Goal: Information Seeking & Learning: Learn about a topic

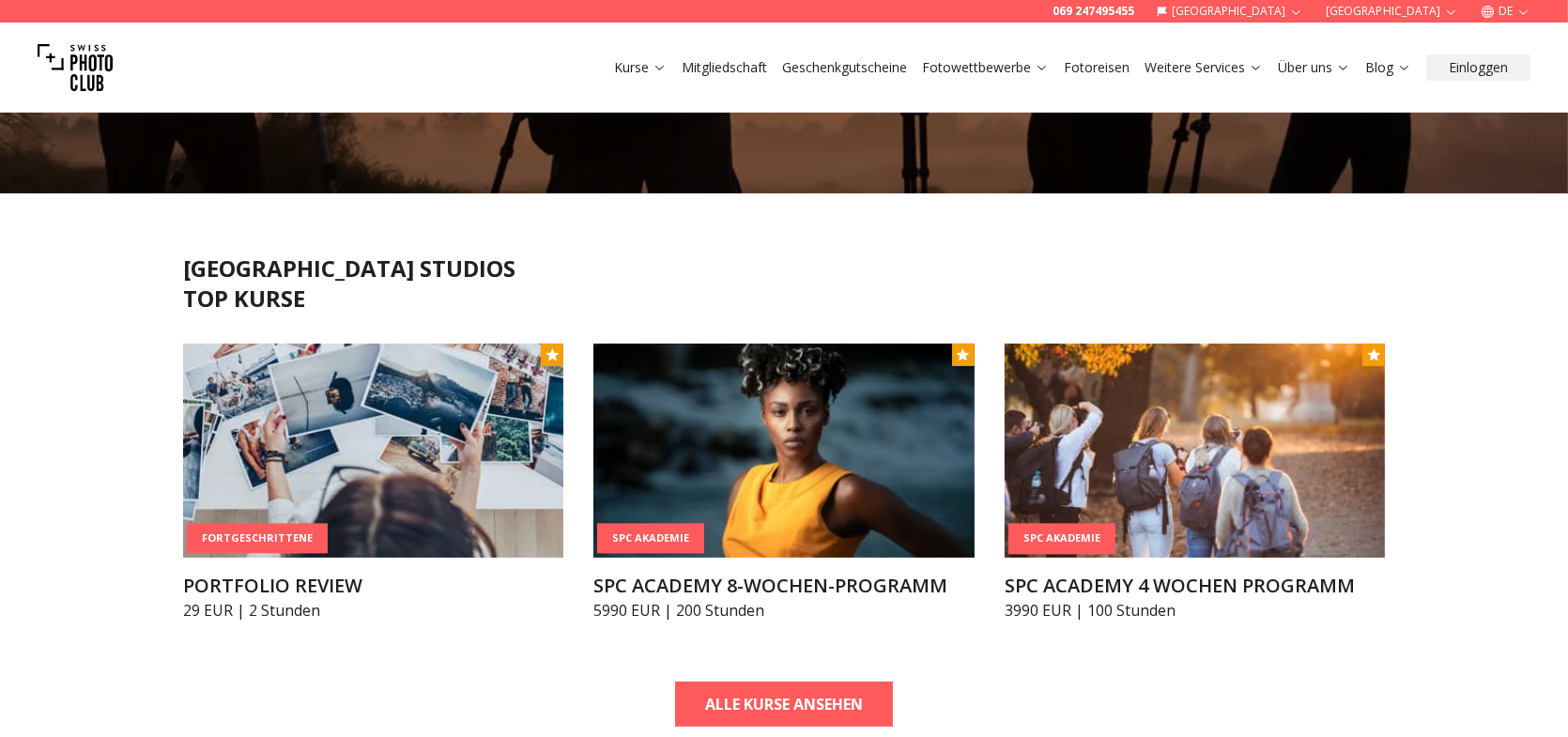
scroll to position [375, 0]
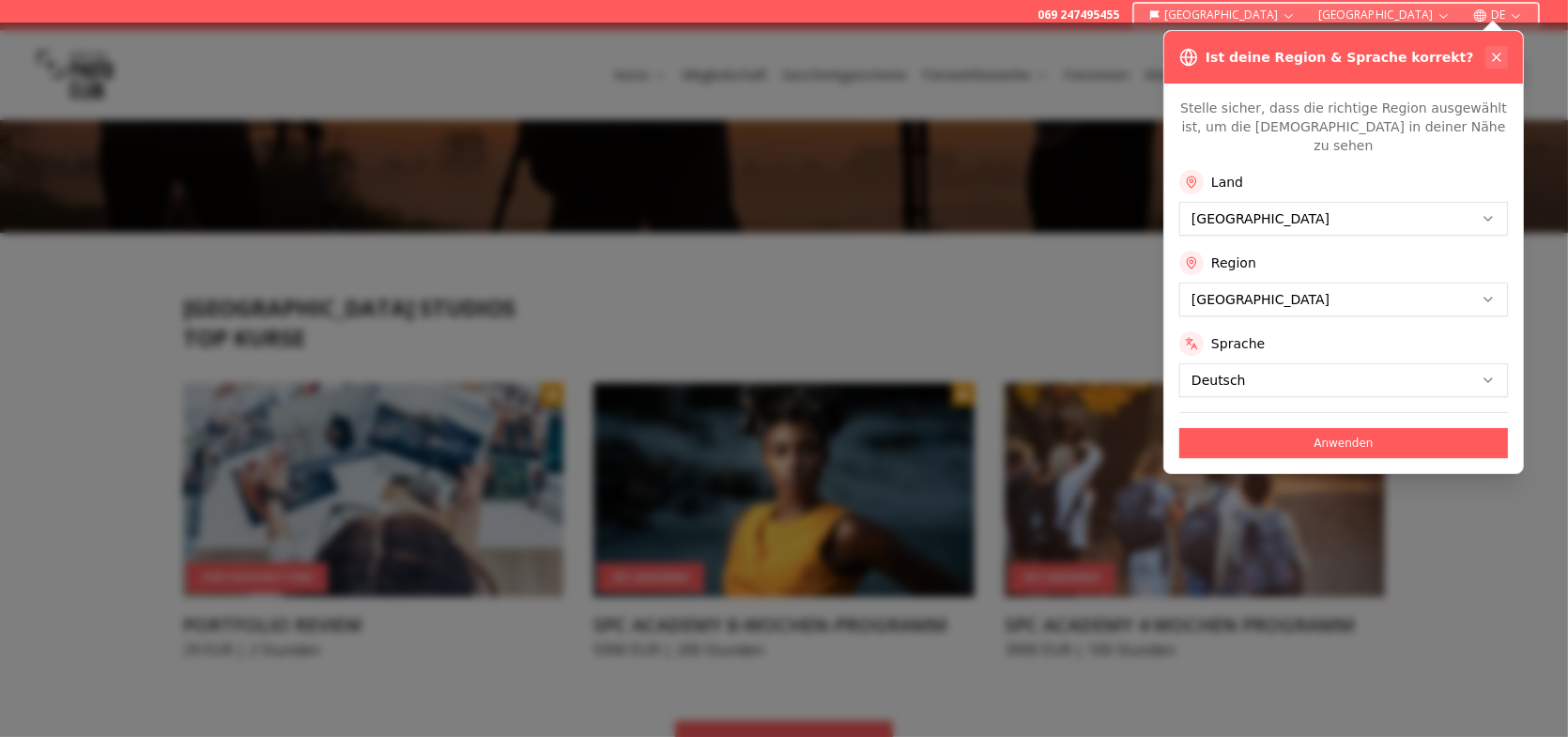
click at [1494, 51] on icon at bounding box center [1495, 57] width 15 height 15
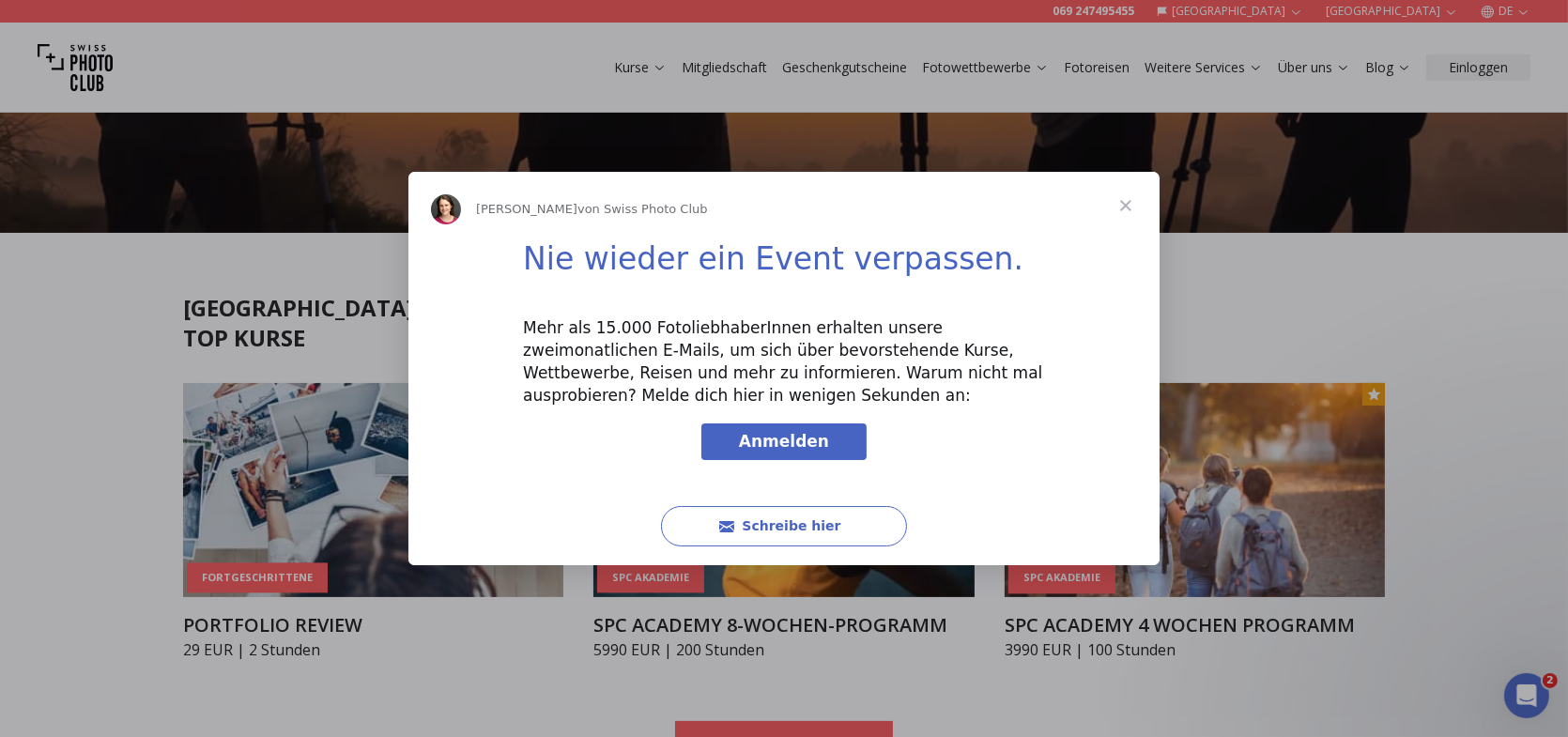
scroll to position [0, 0]
click at [1127, 203] on span "Schließen" at bounding box center [1126, 206] width 68 height 68
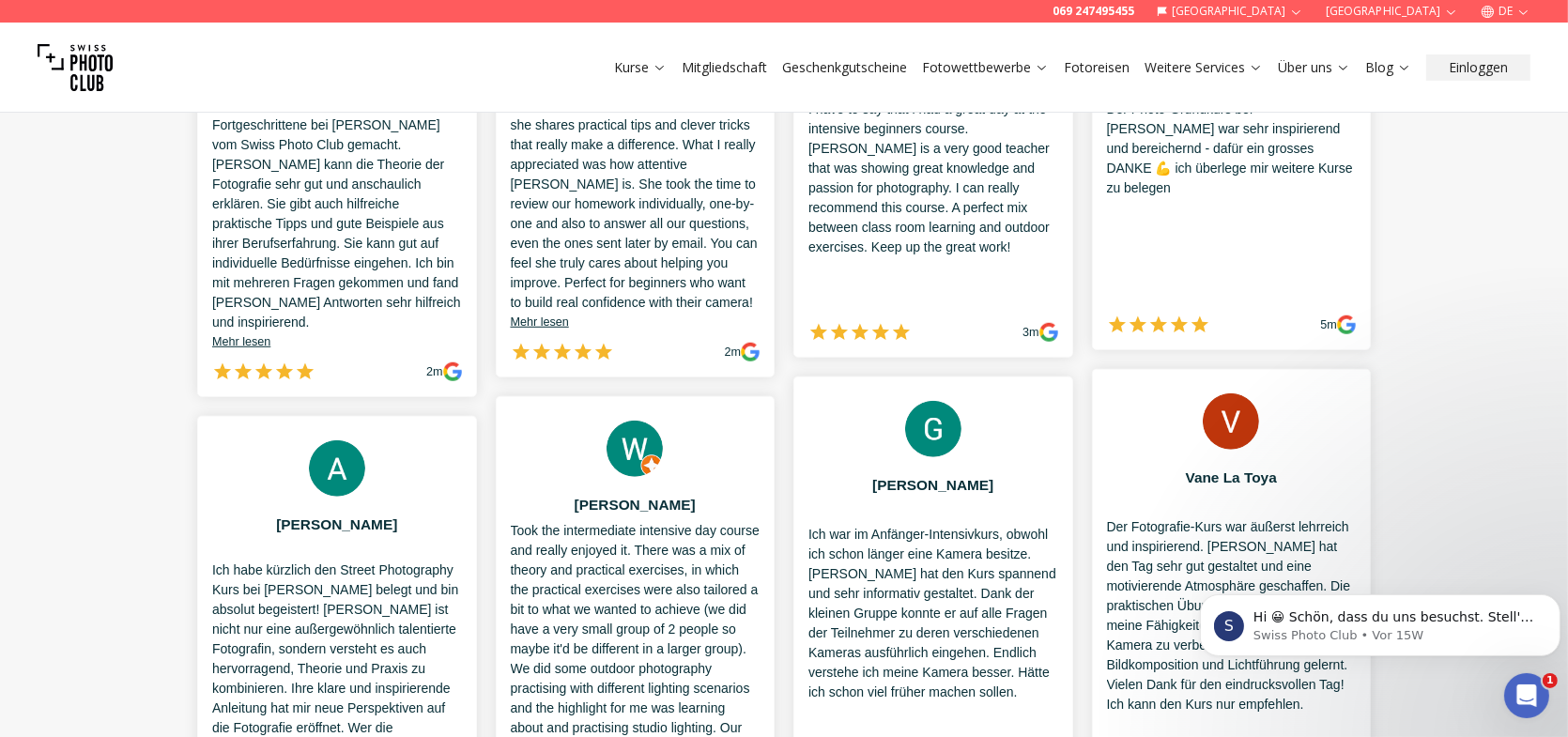
scroll to position [1876, 0]
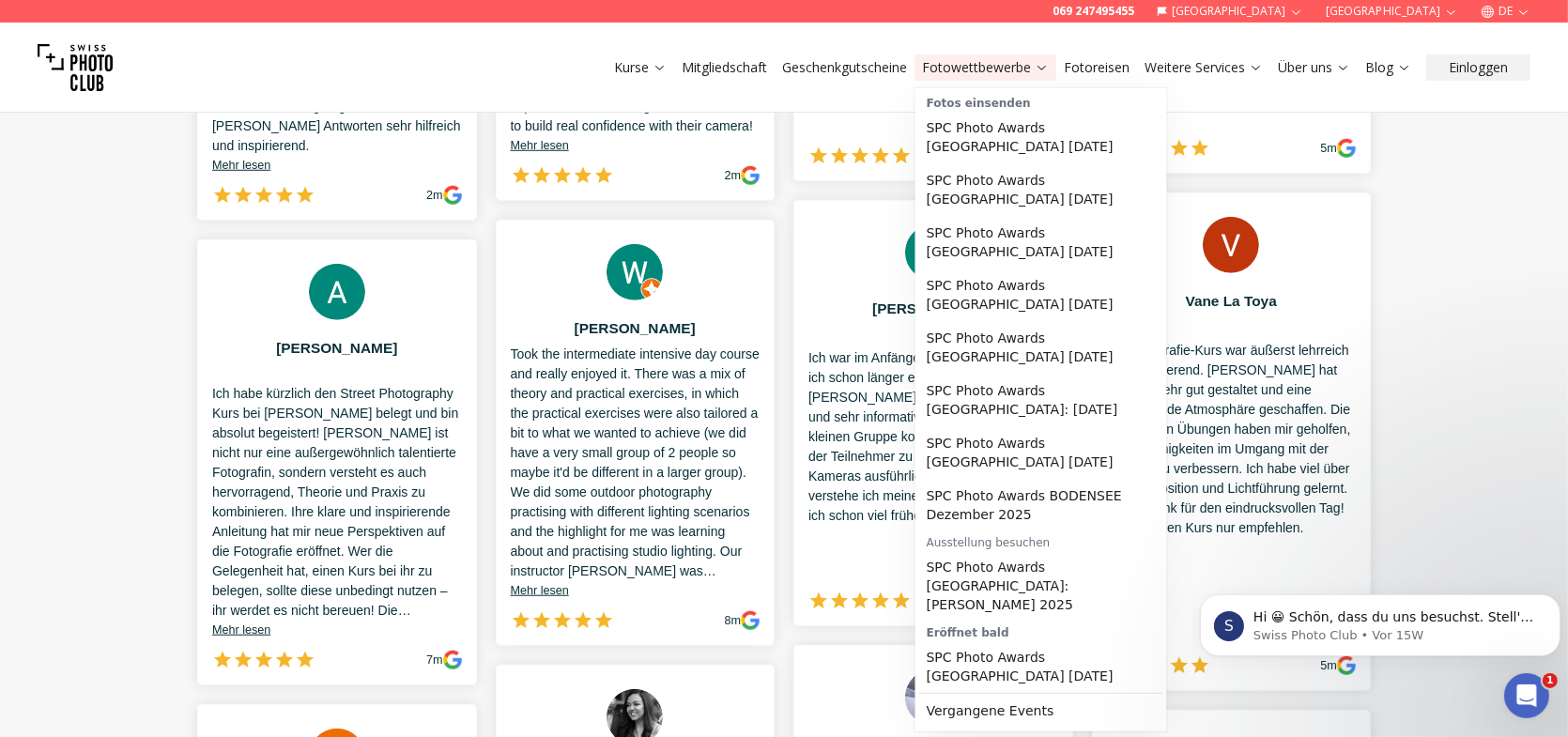
click at [979, 69] on link "Fotowettbewerbe" at bounding box center [986, 68] width 127 height 19
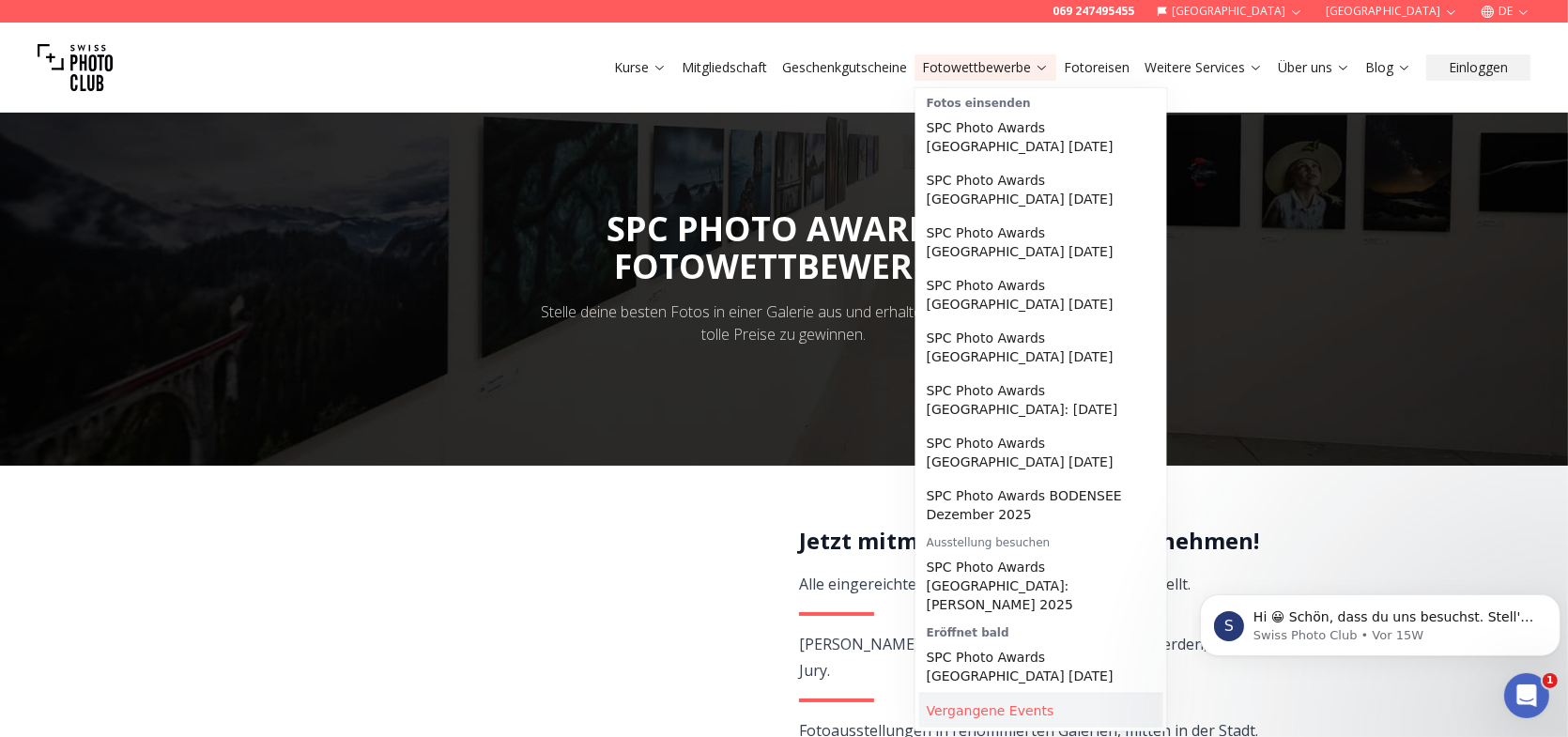
click at [996, 693] on link "Vergangene Events" at bounding box center [1041, 710] width 244 height 34
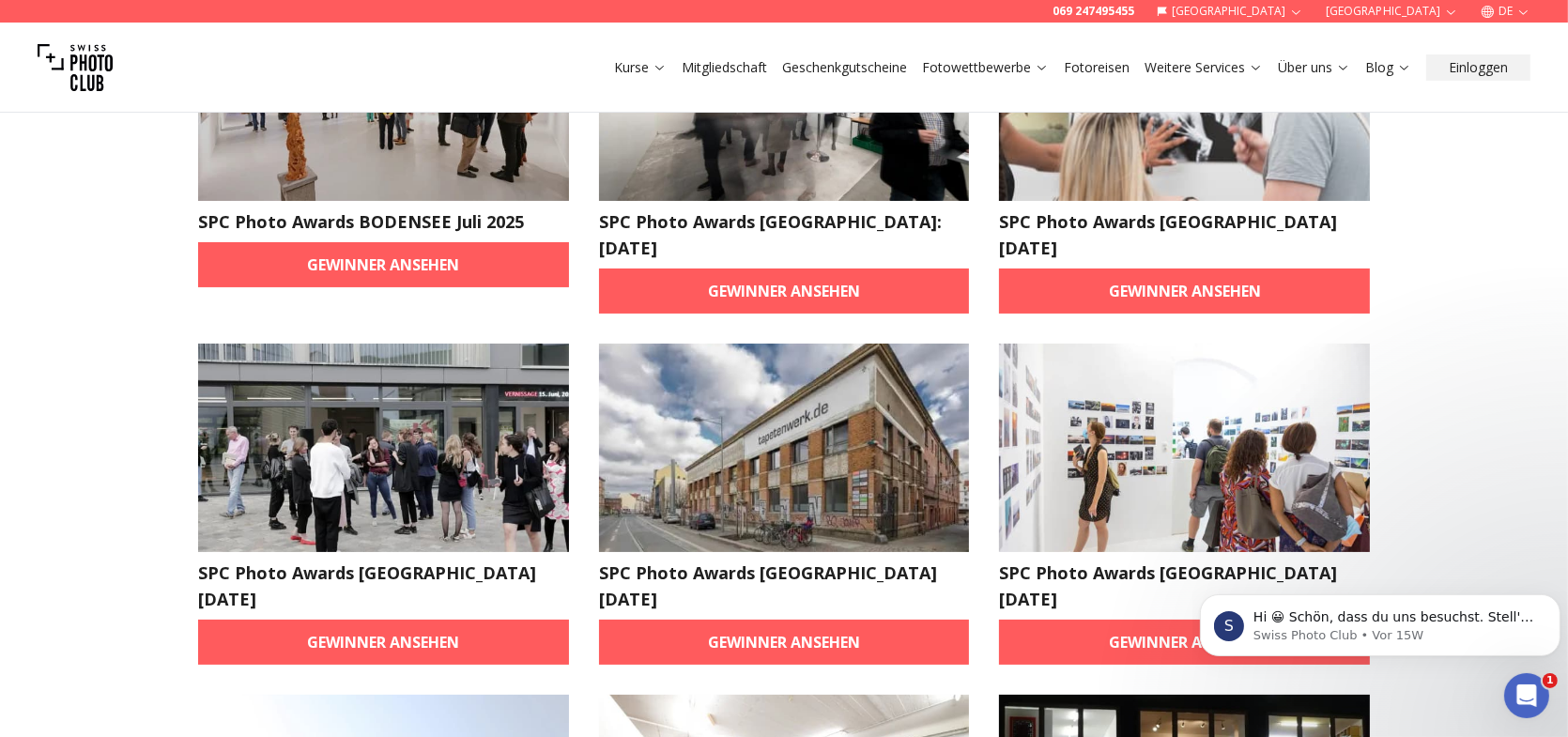
scroll to position [281, 0]
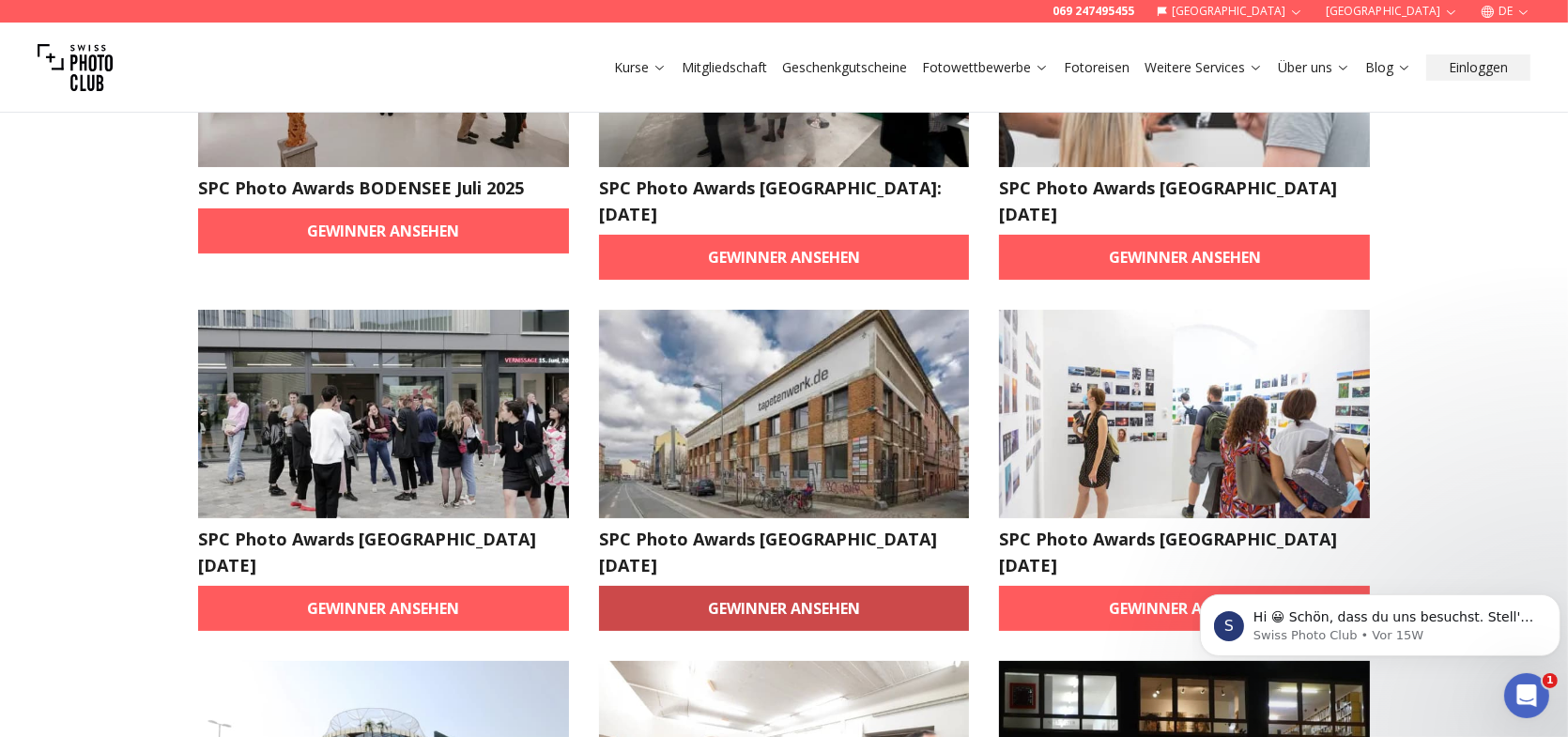
click at [874, 586] on link "Gewinner ansehen" at bounding box center [784, 608] width 371 height 45
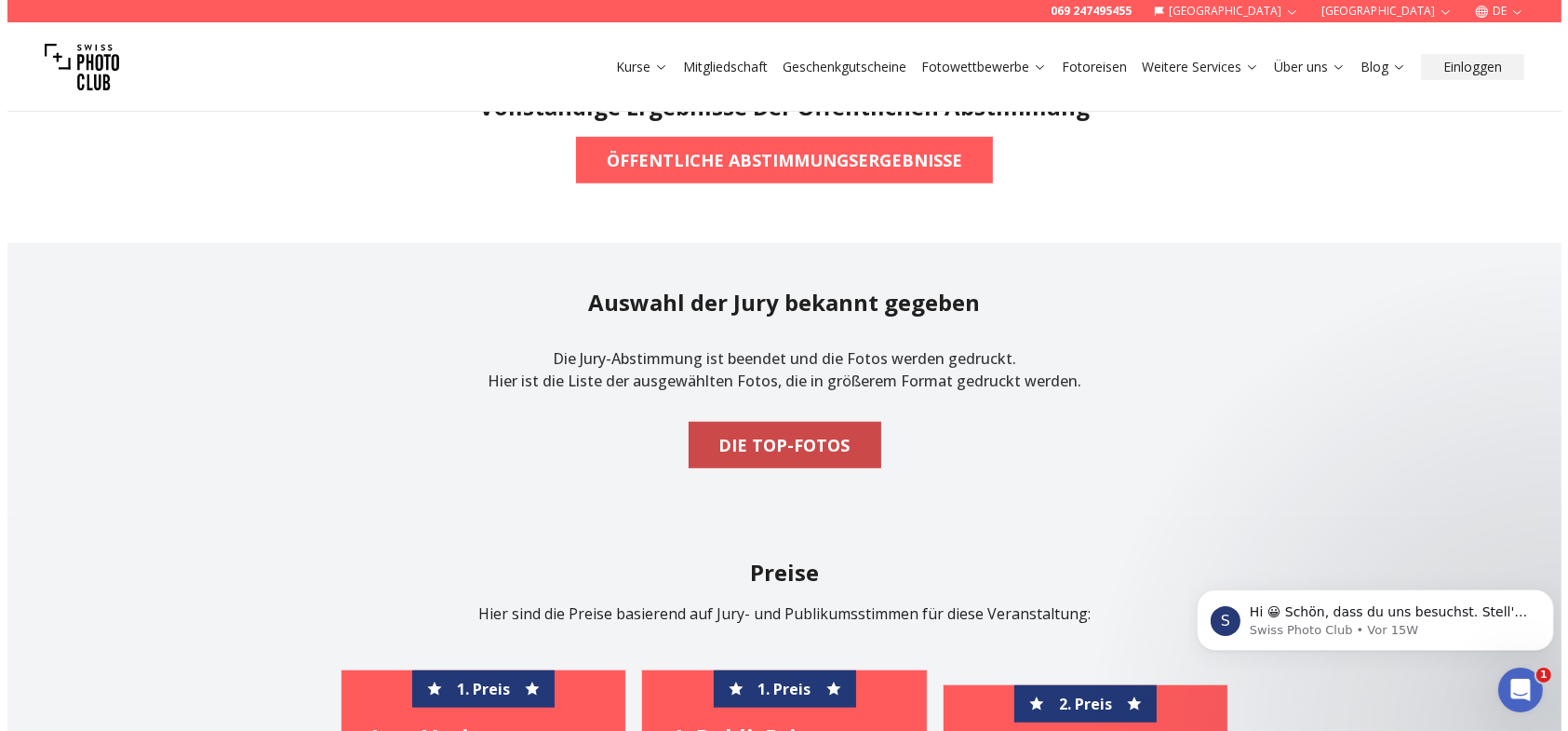
scroll to position [1637, 0]
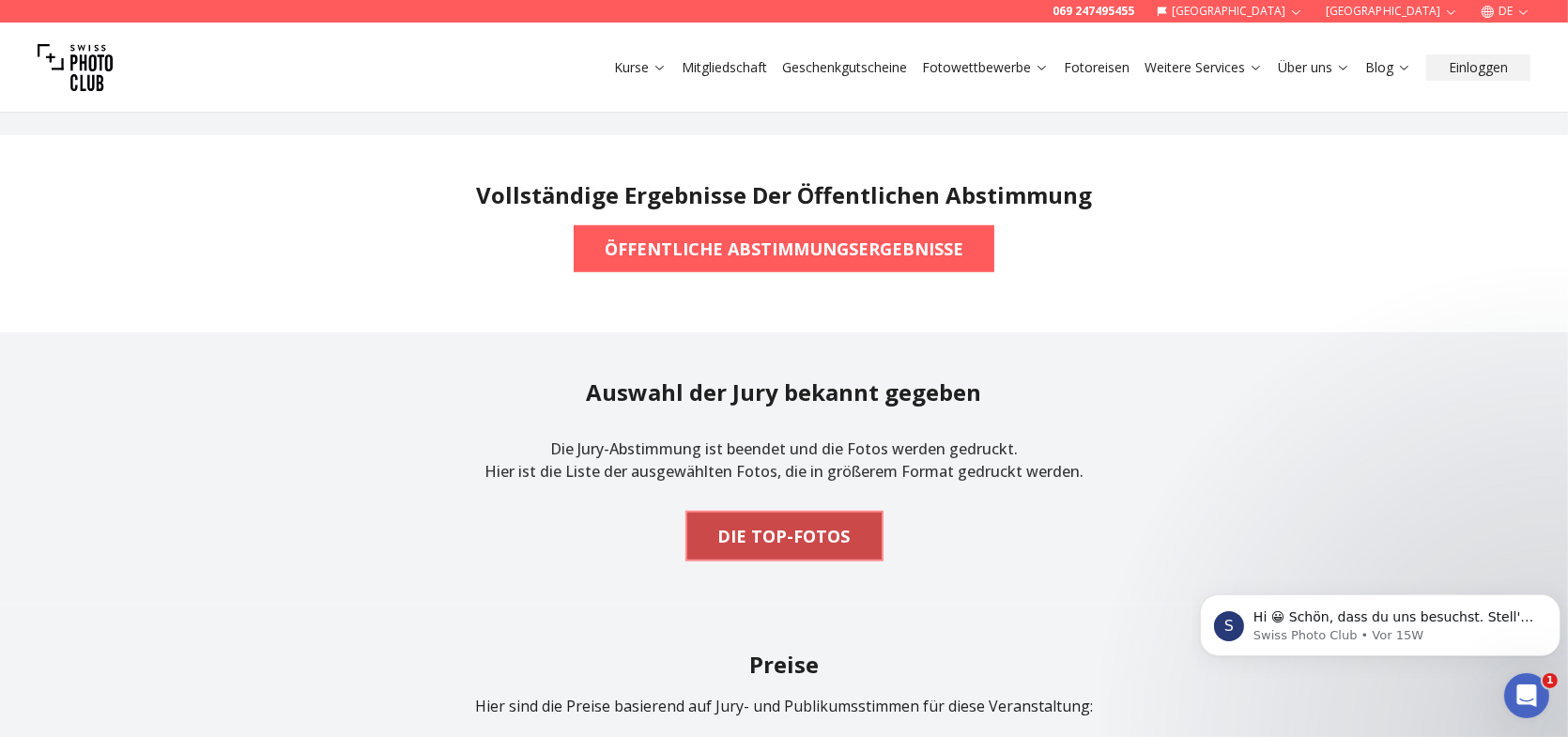
click at [823, 522] on b "DIE TOP-FOTOS" at bounding box center [784, 535] width 132 height 26
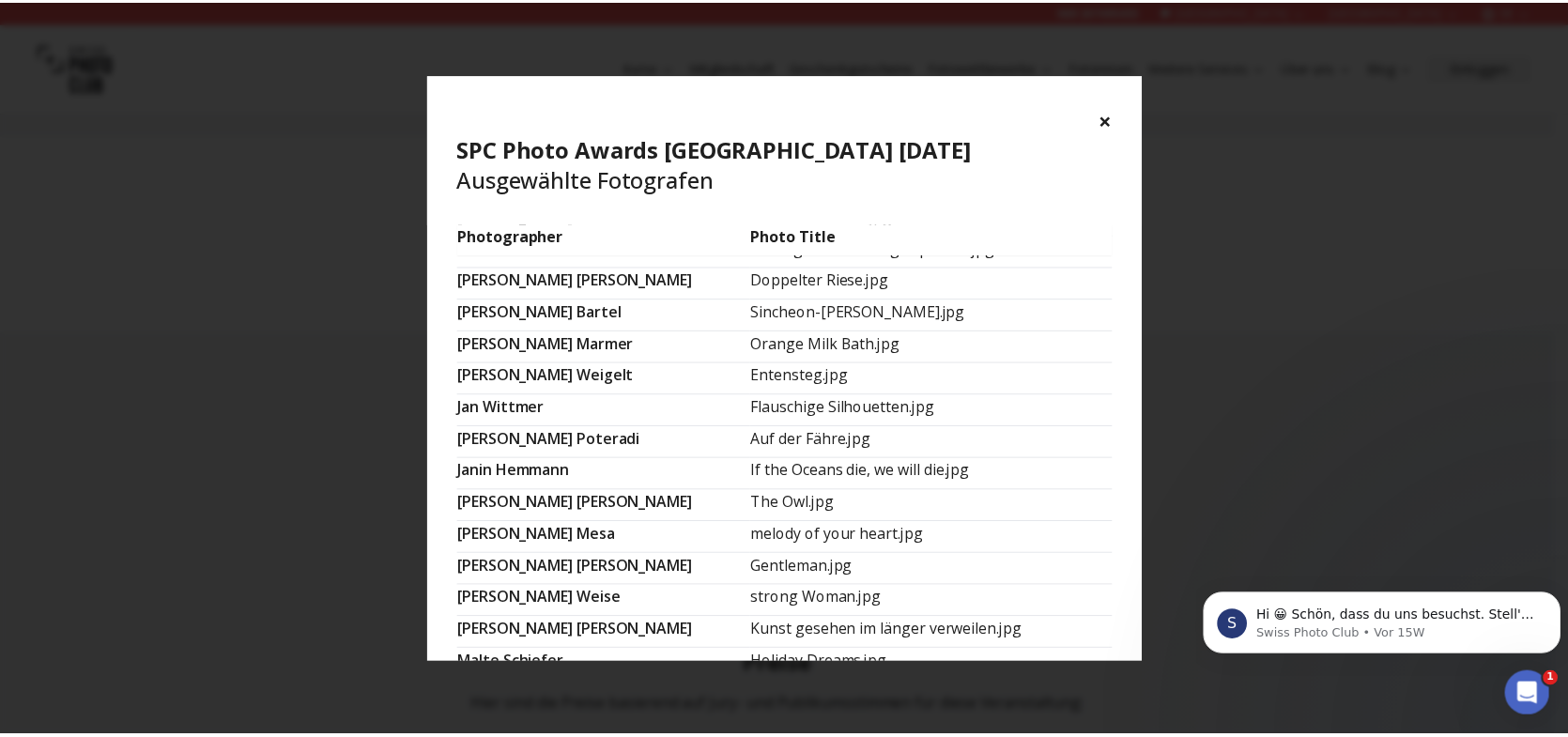
scroll to position [939, 0]
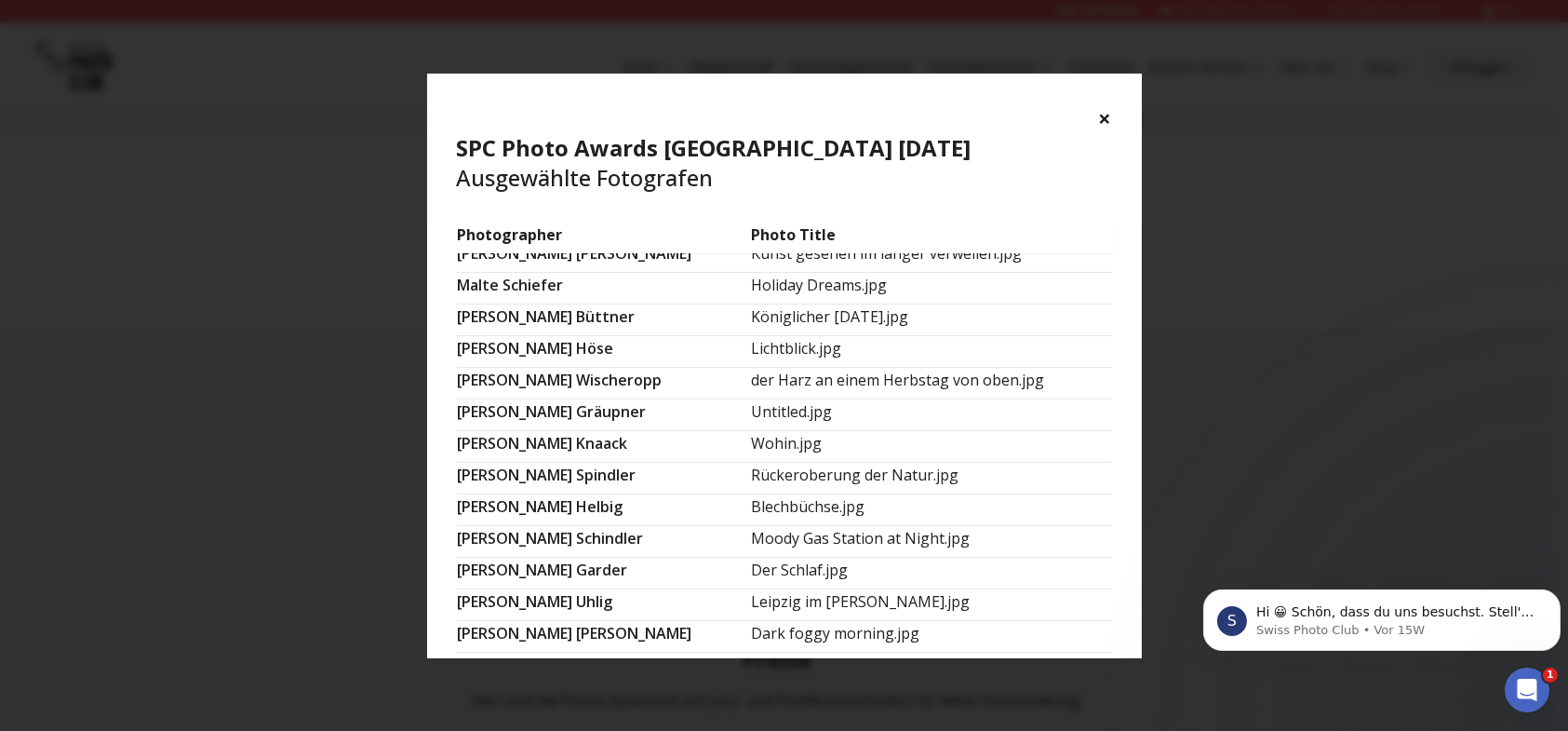
click at [1108, 121] on button "×" at bounding box center [1105, 118] width 13 height 30
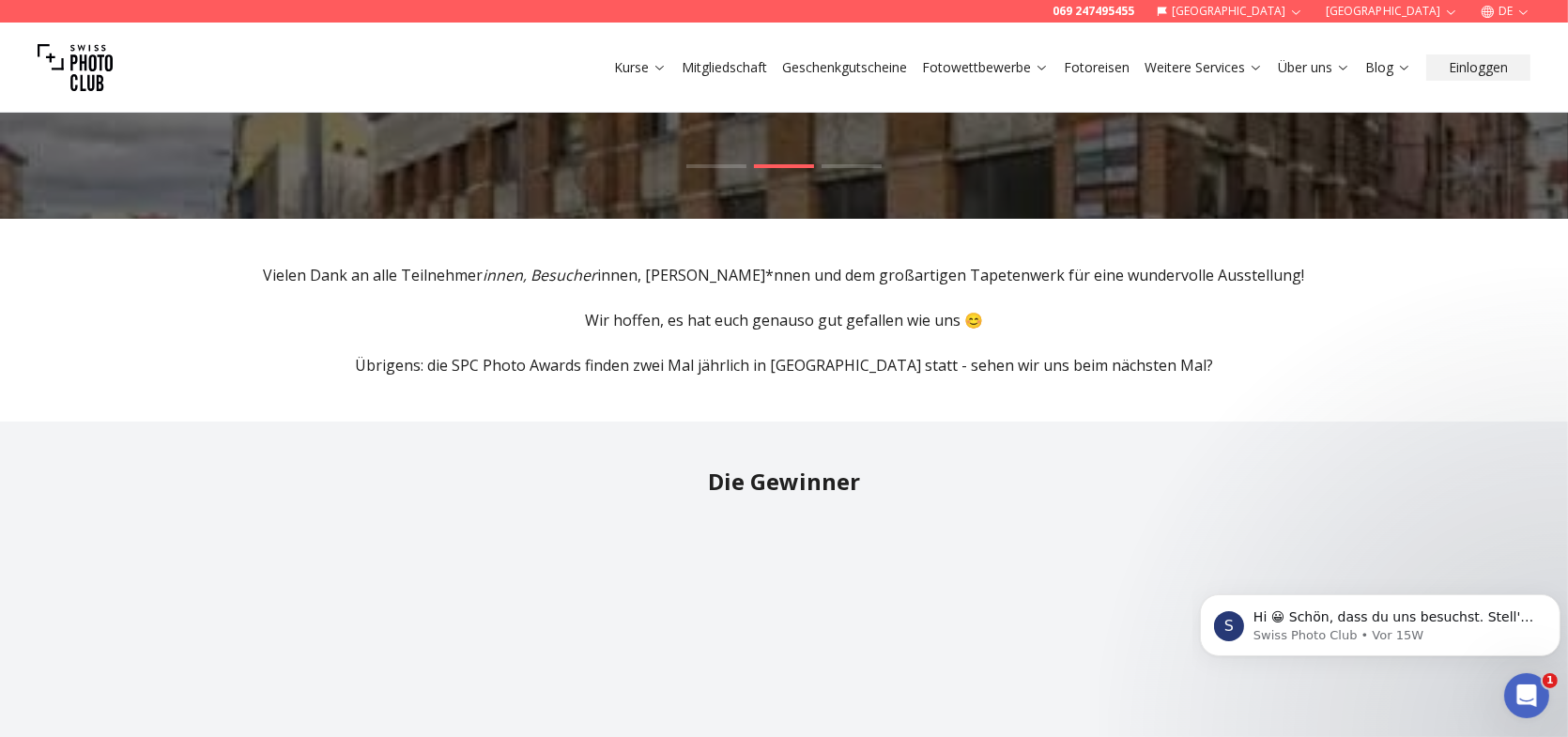
scroll to position [0, 0]
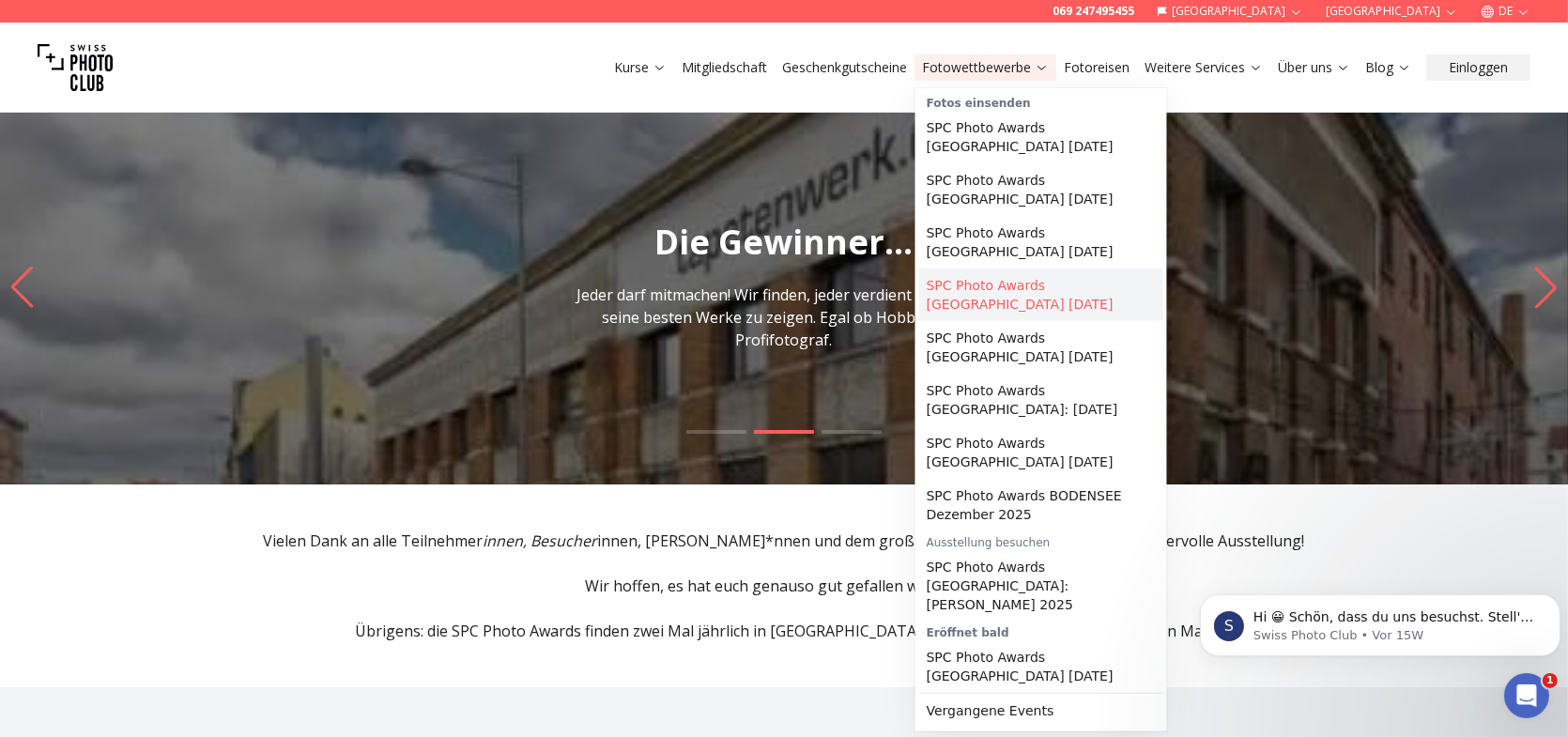
click at [1027, 275] on link "SPC Photo Awards [GEOGRAPHIC_DATA] [DATE]" at bounding box center [1041, 294] width 244 height 53
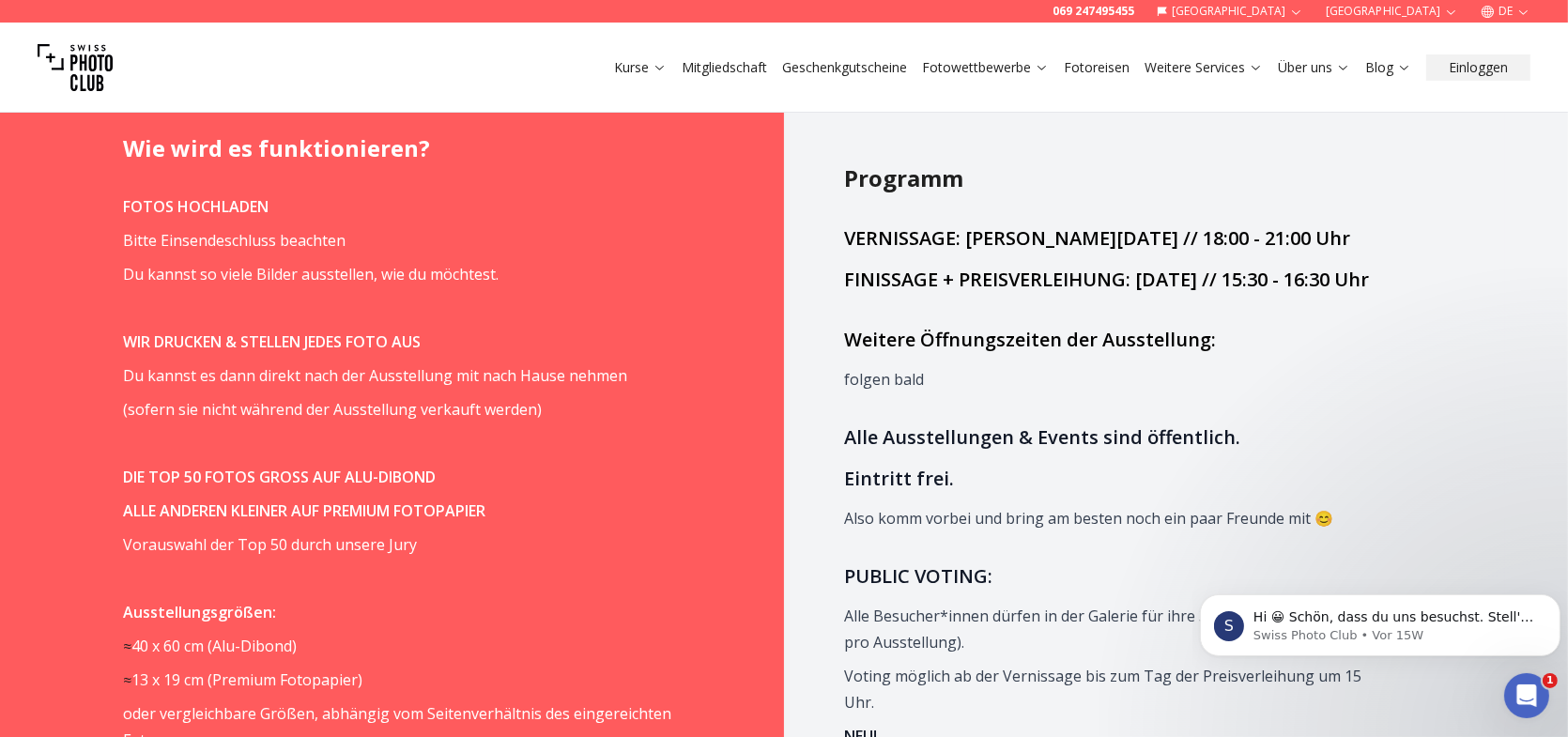
scroll to position [1314, 0]
